Goal: Entertainment & Leisure: Consume media (video, audio)

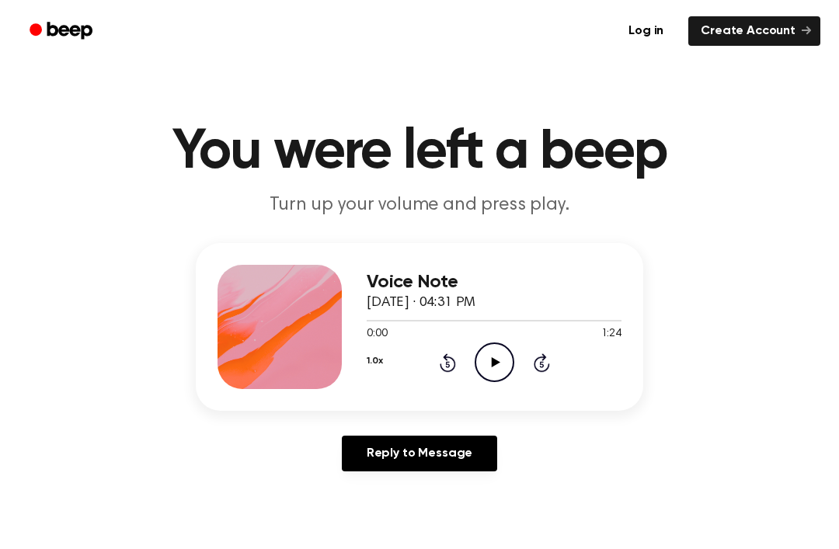
click at [478, 386] on div "Voice Note [DATE] · 04:31 PM 0:00 1:24 Your browser does not support the [objec…" at bounding box center [494, 327] width 255 height 124
click at [499, 349] on icon "Play Audio" at bounding box center [495, 363] width 40 height 40
click at [478, 348] on icon "Pause Audio" at bounding box center [495, 363] width 40 height 40
click at [496, 370] on icon "Play Audio" at bounding box center [495, 363] width 40 height 40
click at [551, 323] on div at bounding box center [494, 320] width 255 height 12
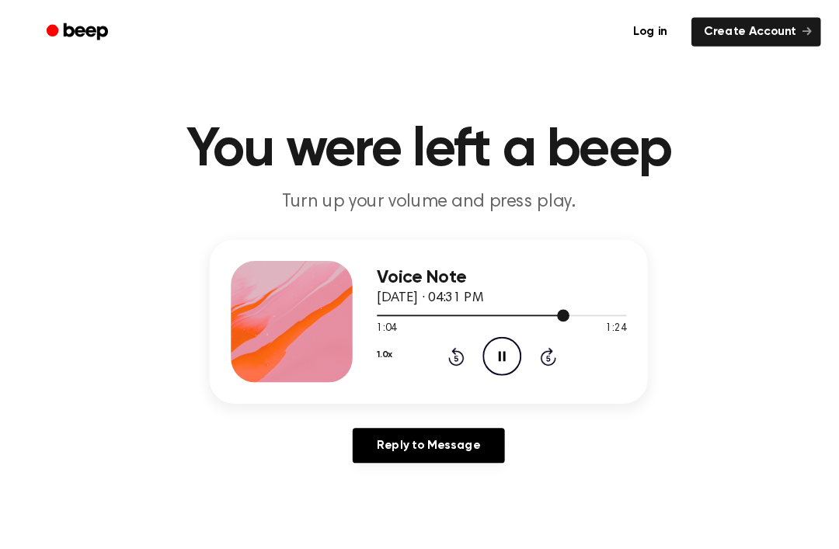
scroll to position [20, 0]
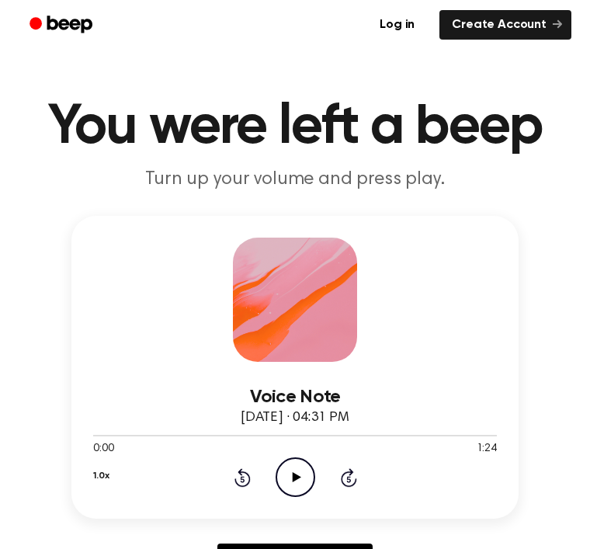
click at [31, 270] on div "Voice Note September 24, 2025 · 04:31 PM 0:00 1:24 Your browser does not suppor…" at bounding box center [295, 404] width 553 height 376
click at [533, 424] on div "Voice Note September 24, 2025 · 04:31 PM 0:00 1:24 Your browser does not suppor…" at bounding box center [295, 404] width 553 height 376
click at [491, 440] on div at bounding box center [295, 435] width 404 height 12
click at [487, 432] on span at bounding box center [484, 436] width 12 height 12
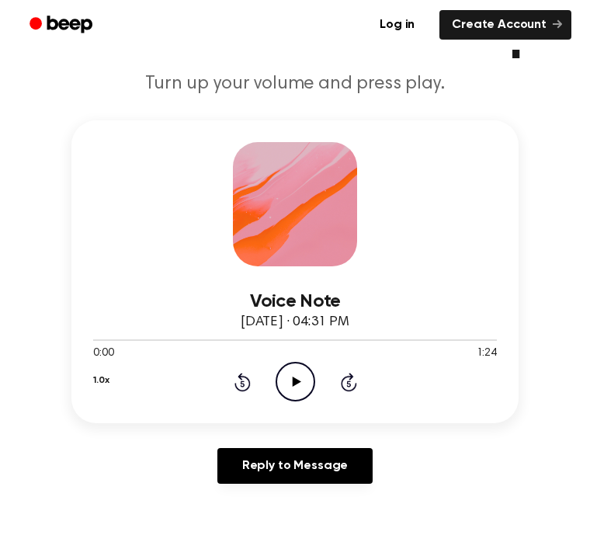
scroll to position [94, 0]
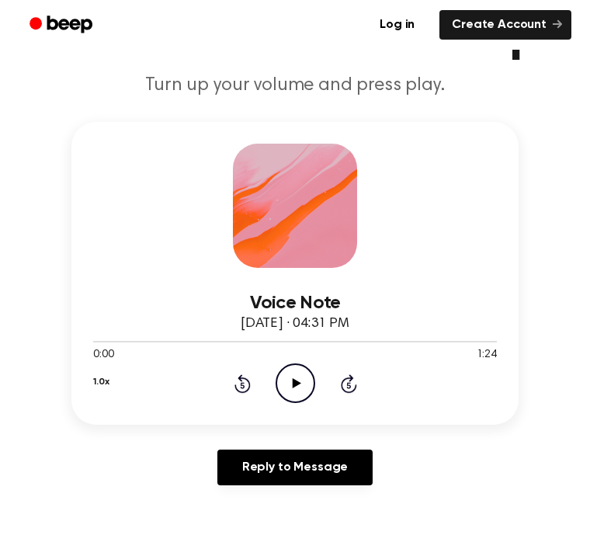
click at [294, 377] on icon "Play Audio" at bounding box center [296, 384] width 40 height 40
click at [226, 345] on div at bounding box center [295, 341] width 404 height 12
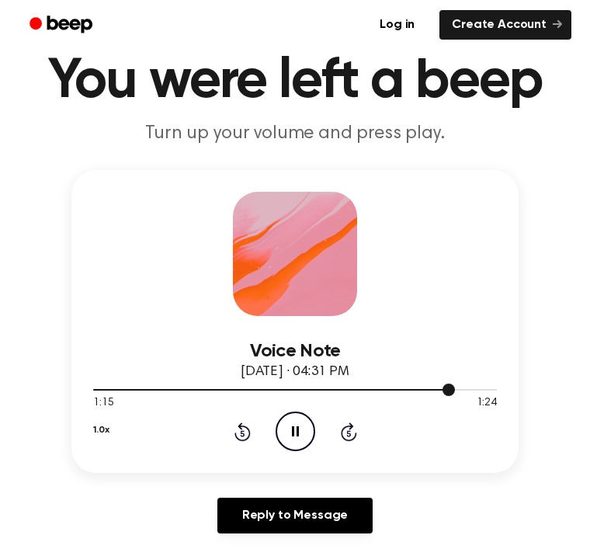
scroll to position [45, 0]
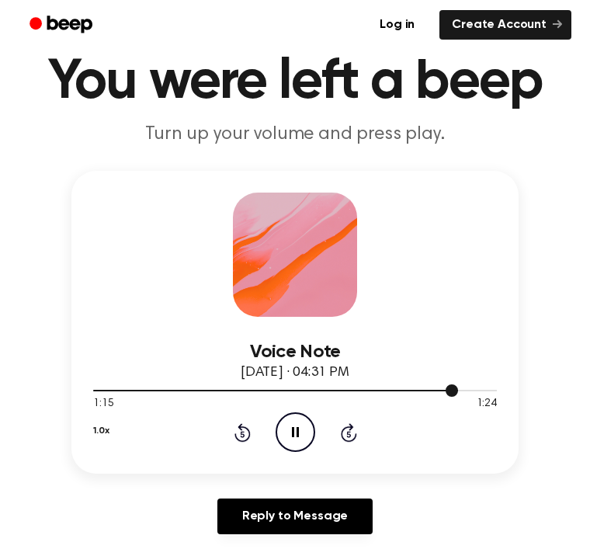
click at [433, 392] on div at bounding box center [295, 390] width 404 height 12
click at [360, 392] on div at bounding box center [295, 390] width 404 height 12
click at [290, 432] on icon "Play Audio" at bounding box center [296, 432] width 40 height 40
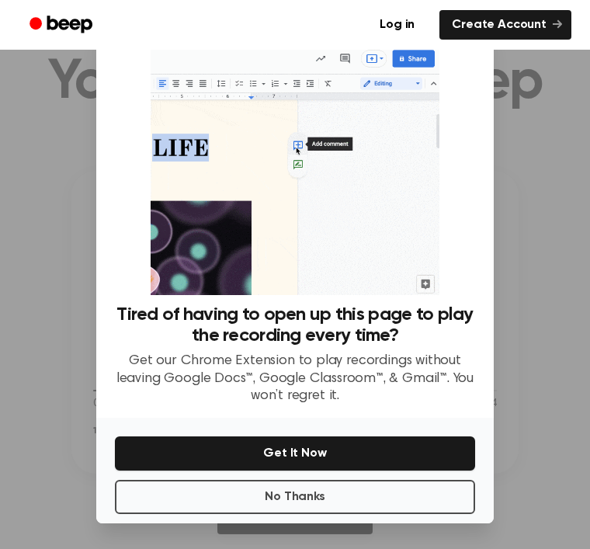
click at [360, 514] on button "No Thanks" at bounding box center [295, 497] width 360 height 34
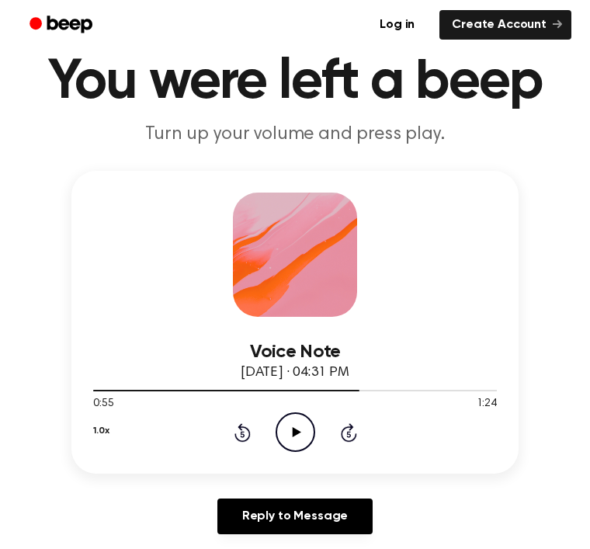
click at [294, 433] on icon at bounding box center [296, 432] width 9 height 10
click at [391, 388] on div at bounding box center [295, 390] width 404 height 12
click at [391, 395] on span at bounding box center [392, 390] width 12 height 12
